Goal: Task Accomplishment & Management: Use online tool/utility

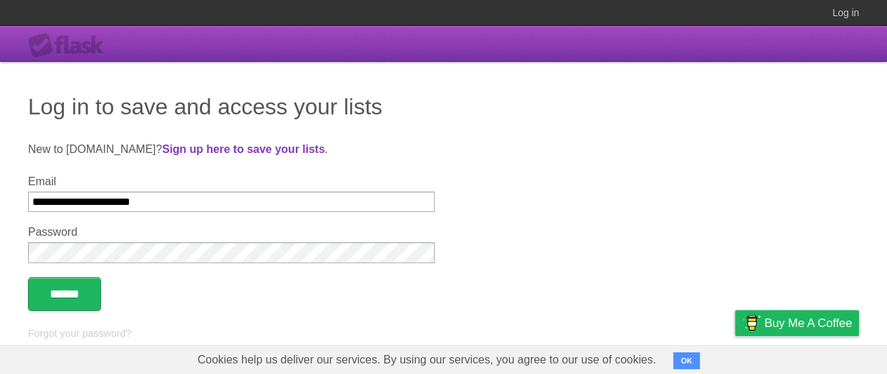
type input "**********"
click at [67, 295] on input "******" at bounding box center [64, 294] width 73 height 34
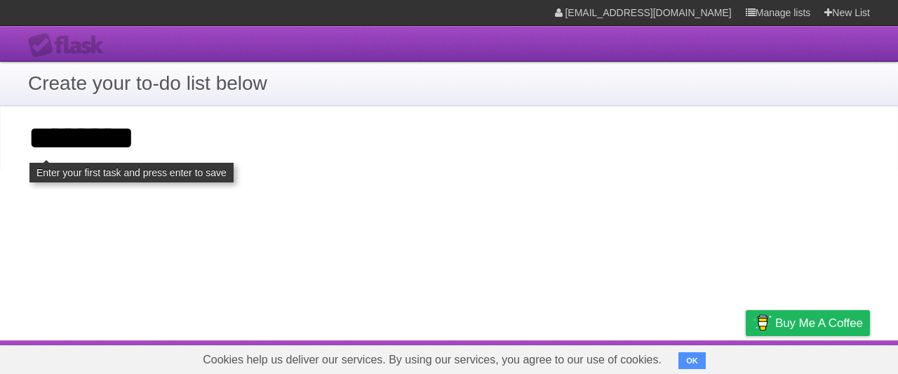
type input "**********"
